Goal: Task Accomplishment & Management: Complete application form

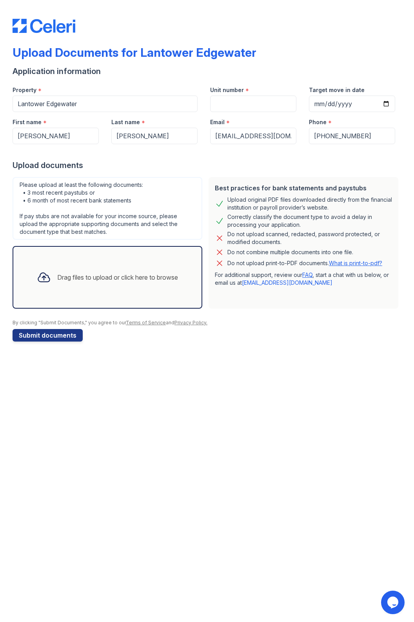
click at [127, 270] on div "Drag files to upload or click here to browse" at bounding box center [108, 277] width 154 height 27
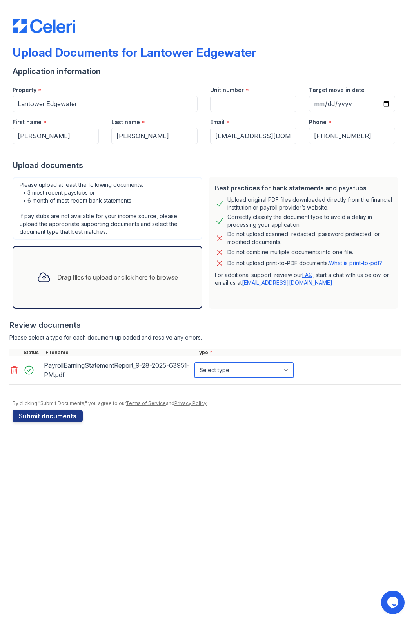
click at [256, 370] on select "Select type Paystub Bank Statement Offer Letter Tax Documents Benefit Award Let…" at bounding box center [243, 370] width 99 height 15
select select "paystub"
click at [194, 363] on select "Select type Paystub Bank Statement Offer Letter Tax Documents Benefit Award Let…" at bounding box center [243, 370] width 99 height 15
click at [239, 371] on select "Select type Paystub Bank Statement Offer Letter Tax Documents Benefit Award Let…" at bounding box center [243, 370] width 99 height 15
click at [194, 363] on select "Select type Paystub Bank Statement Offer Letter Tax Documents Benefit Award Let…" at bounding box center [243, 370] width 99 height 15
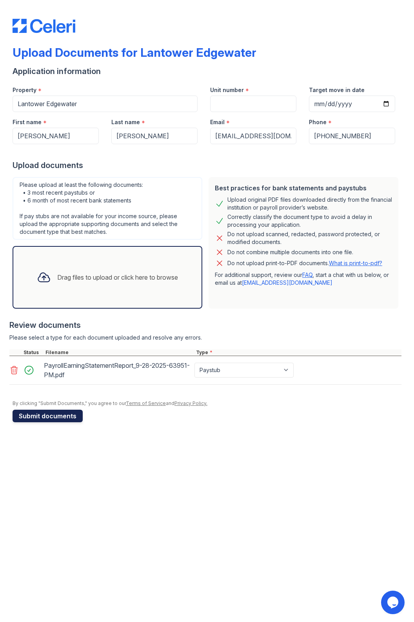
click at [56, 414] on button "Submit documents" at bounding box center [48, 416] width 70 height 13
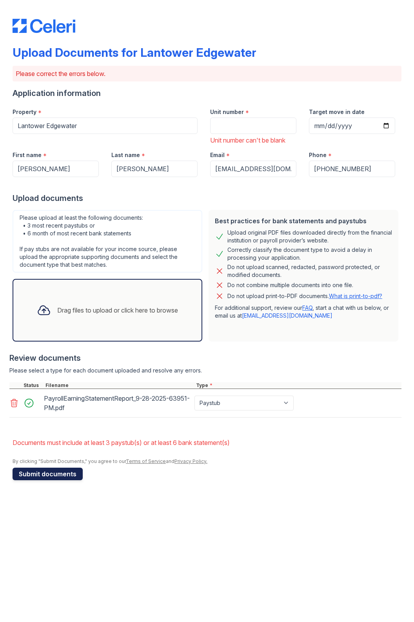
click at [69, 474] on button "Submit documents" at bounding box center [48, 474] width 70 height 13
click at [12, 403] on icon at bounding box center [13, 402] width 9 height 9
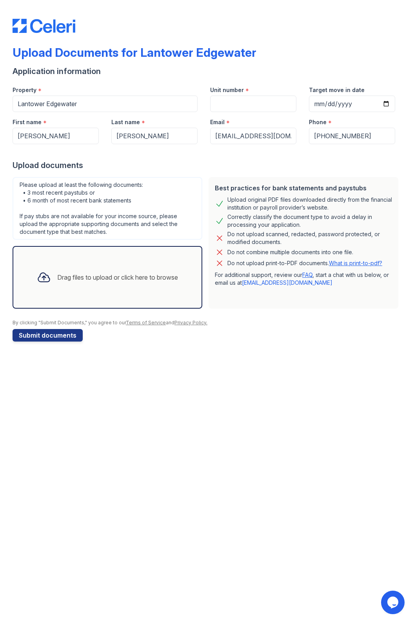
click at [83, 270] on div "Drag files to upload or click here to browse" at bounding box center [108, 277] width 154 height 27
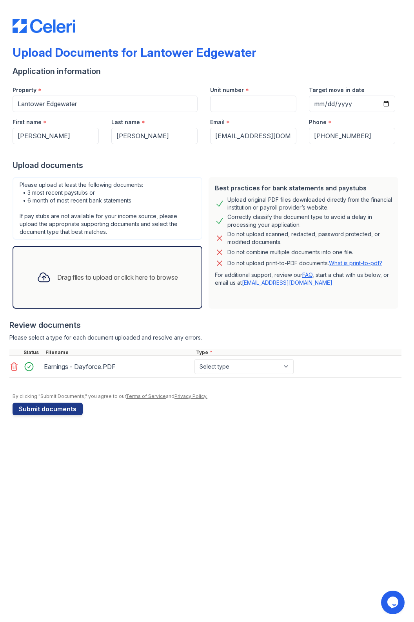
click at [113, 280] on div "Drag files to upload or click here to browse" at bounding box center [117, 277] width 121 height 9
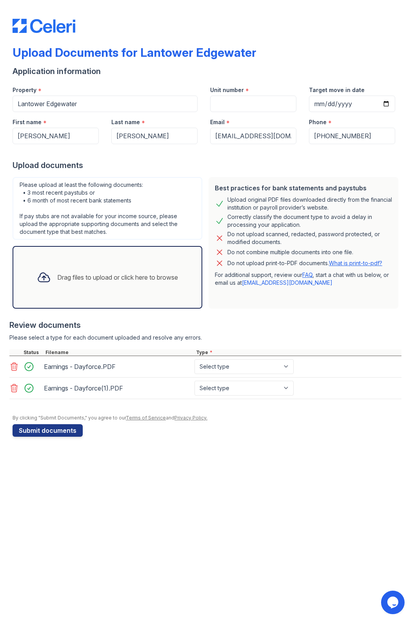
click at [134, 279] on div "Drag files to upload or click here to browse" at bounding box center [117, 277] width 121 height 9
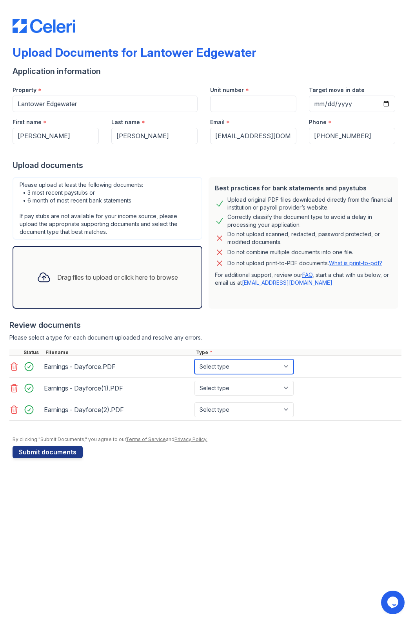
click at [229, 365] on select "Select type Paystub Bank Statement Offer Letter Tax Documents Benefit Award Let…" at bounding box center [243, 366] width 99 height 15
select select "paystub"
click at [194, 359] on select "Select type Paystub Bank Statement Offer Letter Tax Documents Benefit Award Let…" at bounding box center [243, 366] width 99 height 15
click at [248, 389] on select "Select type Paystub Bank Statement Offer Letter Tax Documents Benefit Award Let…" at bounding box center [243, 388] width 99 height 15
select select "paystub"
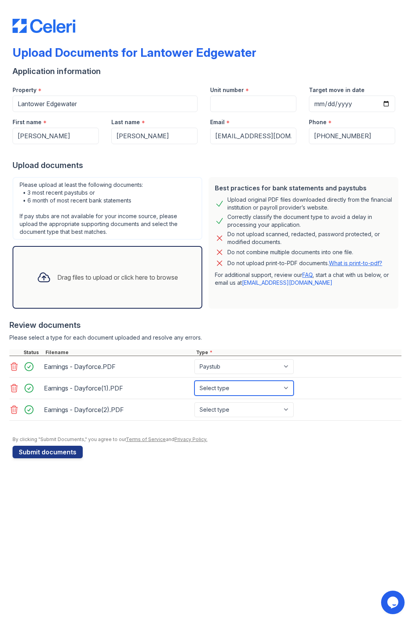
click at [194, 381] on select "Select type Paystub Bank Statement Offer Letter Tax Documents Benefit Award Let…" at bounding box center [243, 388] width 99 height 15
click at [251, 410] on select "Select type Paystub Bank Statement Offer Letter Tax Documents Benefit Award Let…" at bounding box center [243, 409] width 99 height 15
select select "paystub"
click at [194, 402] on select "Select type Paystub Bank Statement Offer Letter Tax Documents Benefit Award Let…" at bounding box center [243, 409] width 99 height 15
click at [59, 447] on button "Submit documents" at bounding box center [48, 452] width 70 height 13
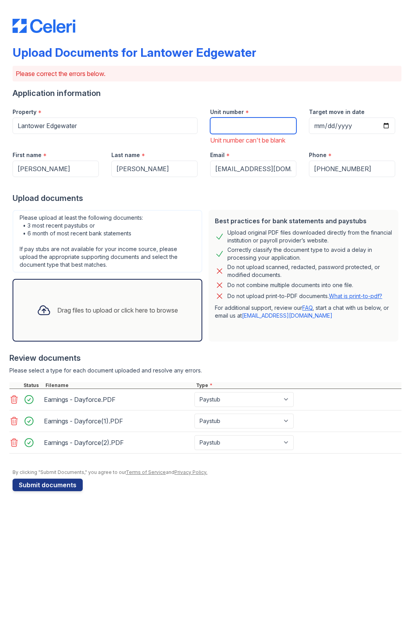
click at [243, 126] on input "Unit number" at bounding box center [253, 126] width 86 height 16
type input "10204"
click at [360, 121] on input "Target move in date" at bounding box center [352, 126] width 86 height 16
type input "2025-11-18"
click at [69, 481] on button "Submit documents" at bounding box center [48, 485] width 70 height 13
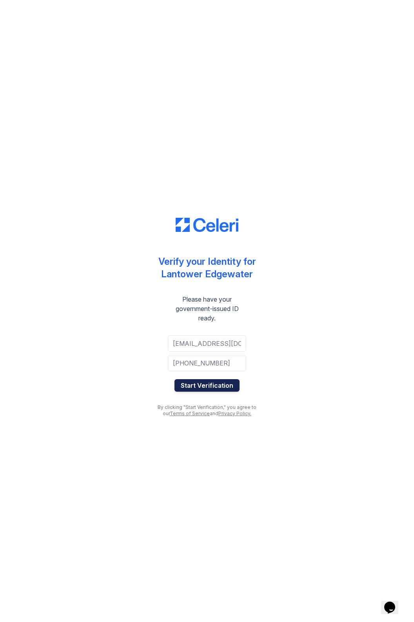
click at [219, 387] on button "Start Verification" at bounding box center [206, 385] width 65 height 13
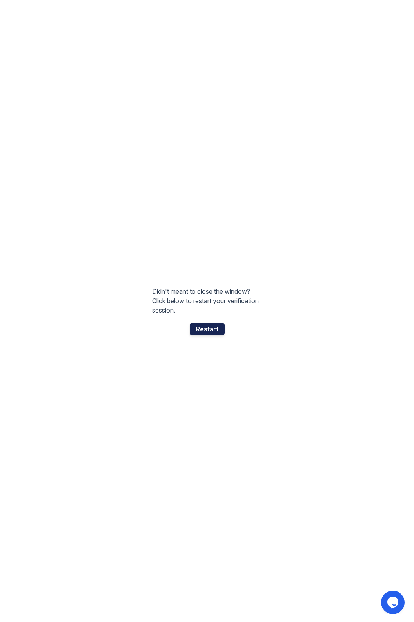
click at [205, 329] on div "Restart" at bounding box center [207, 329] width 35 height 13
